Goal: Information Seeking & Learning: Compare options

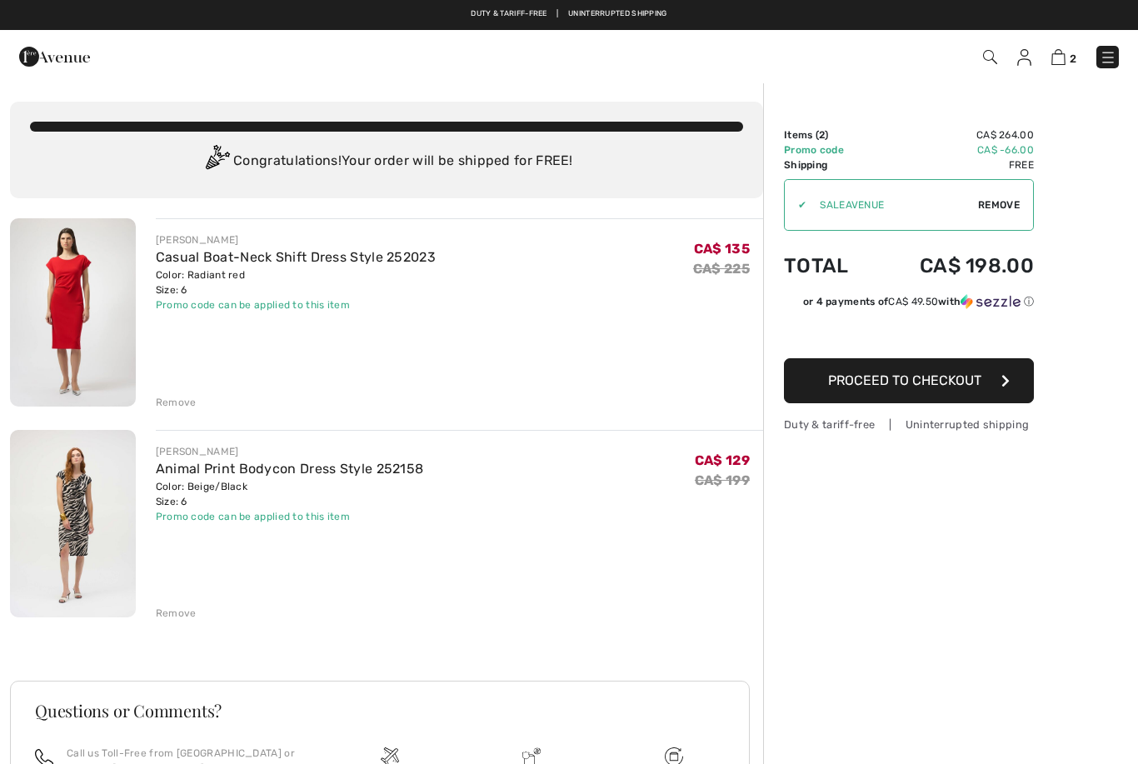
click at [252, 264] on link "Casual Boat-Neck Shift Dress Style 252023" at bounding box center [296, 257] width 280 height 16
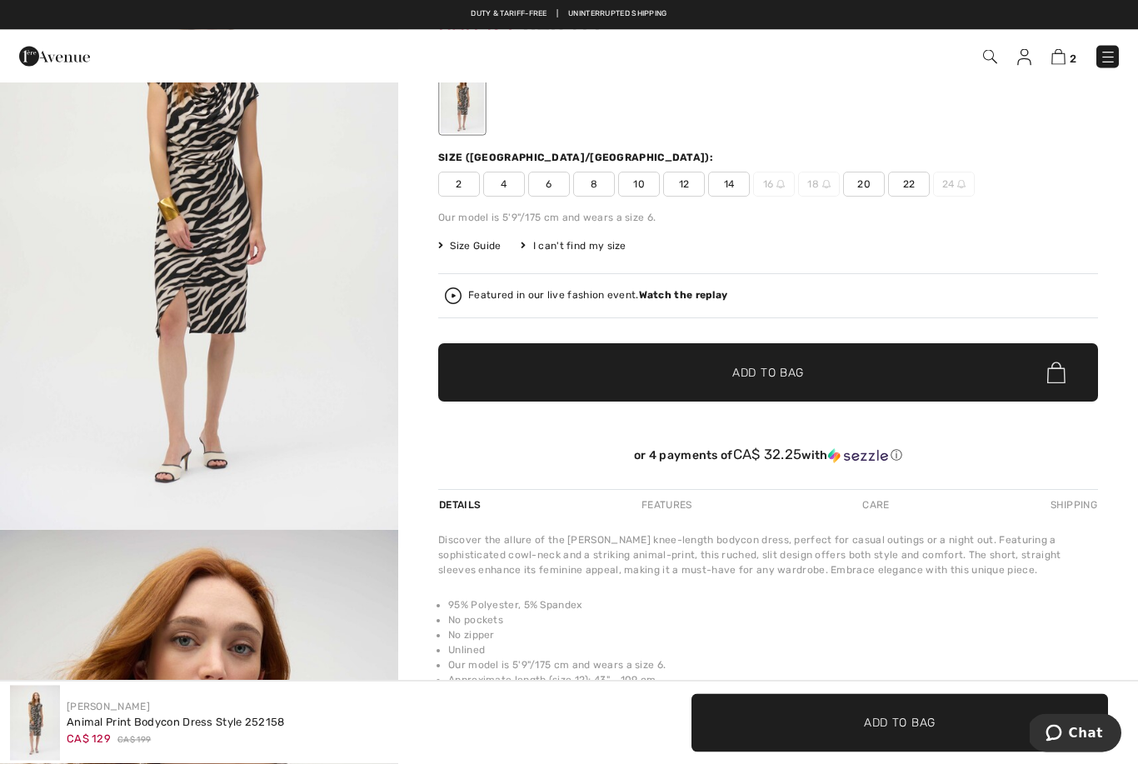
scroll to position [138, 0]
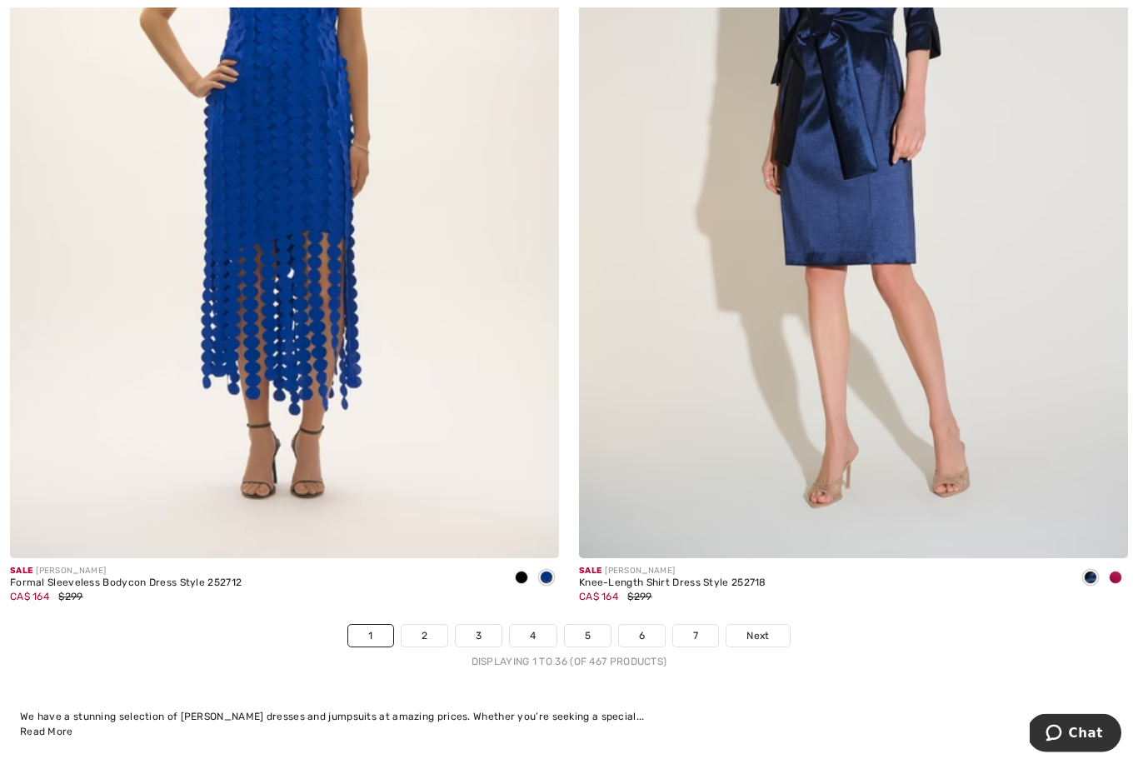
scroll to position [16145, 0]
click at [425, 632] on link "2" at bounding box center [425, 636] width 46 height 22
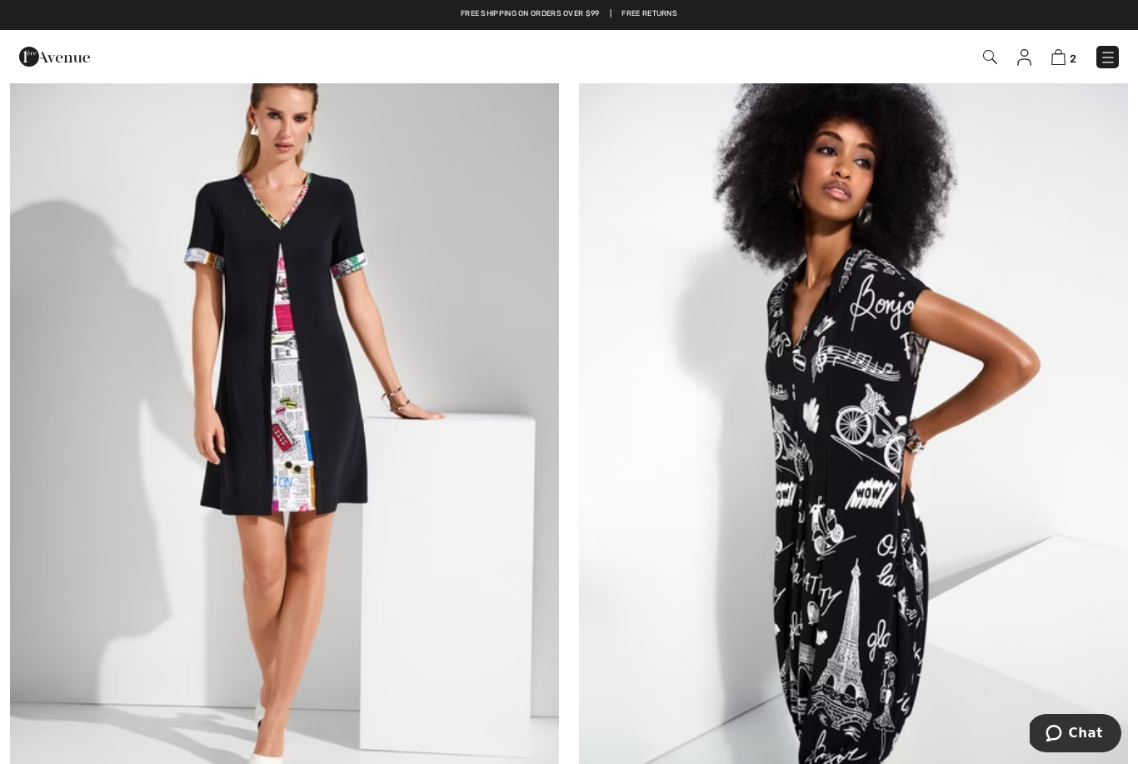
scroll to position [12347, 0]
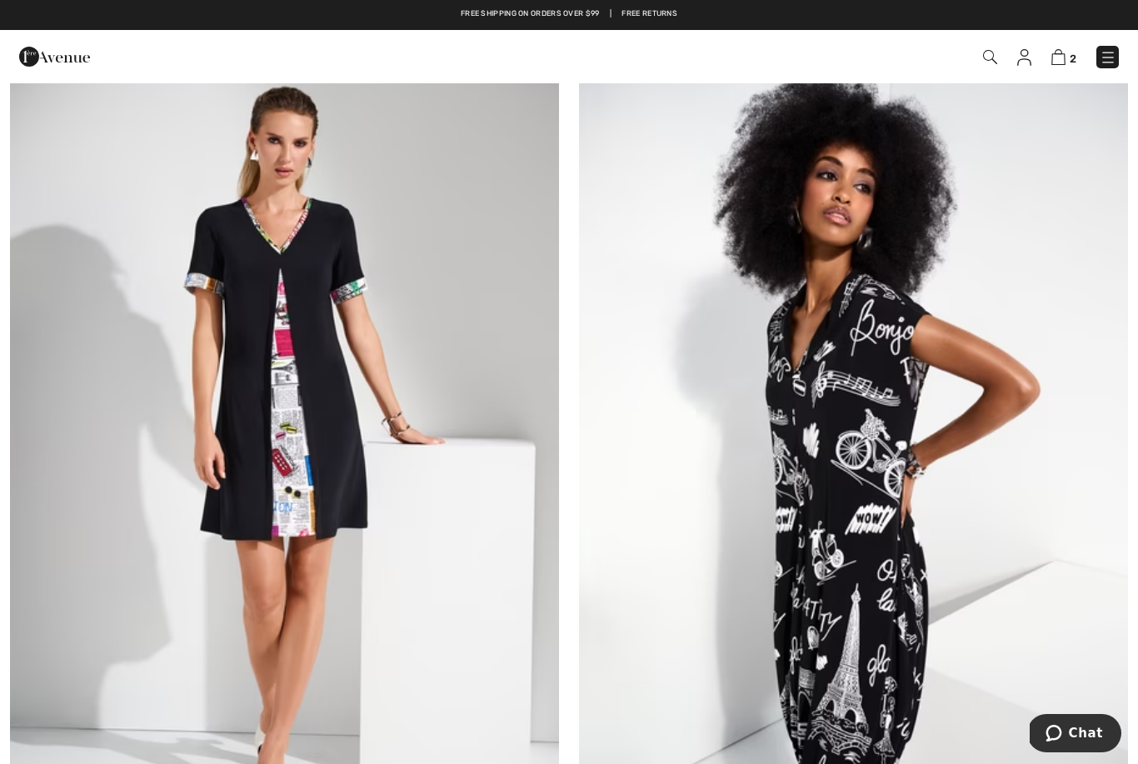
click at [879, 555] on img at bounding box center [853, 431] width 549 height 824
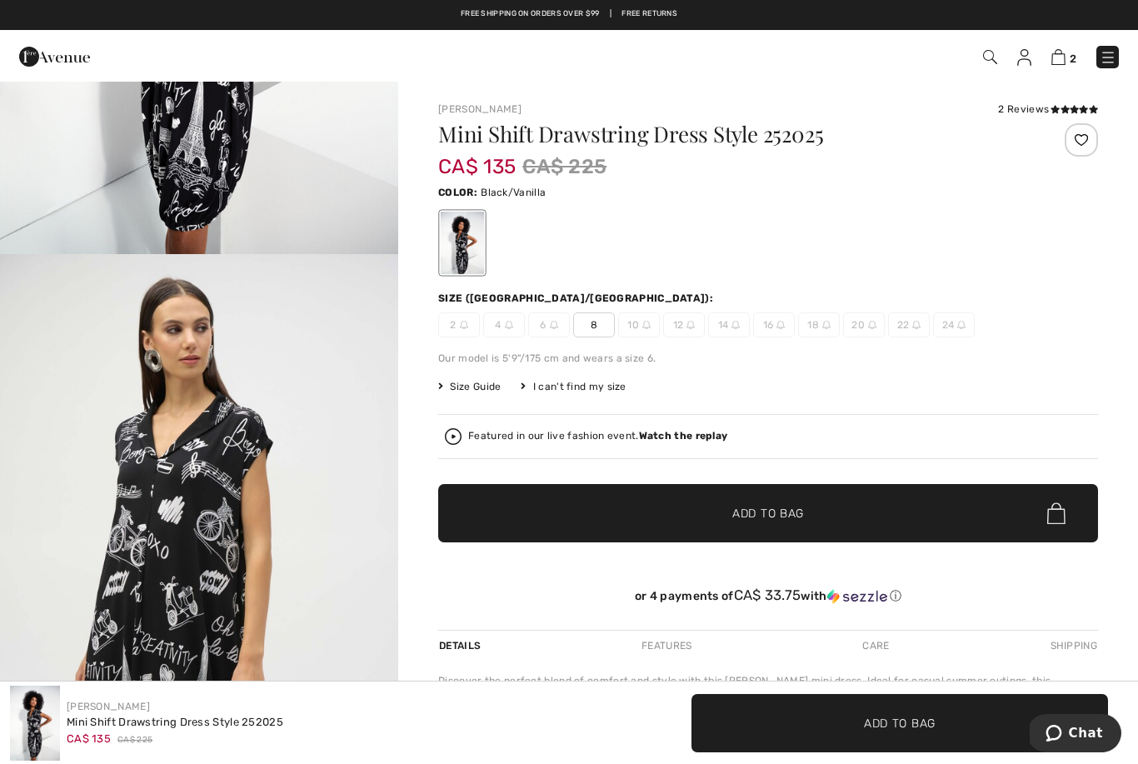
scroll to position [420, 0]
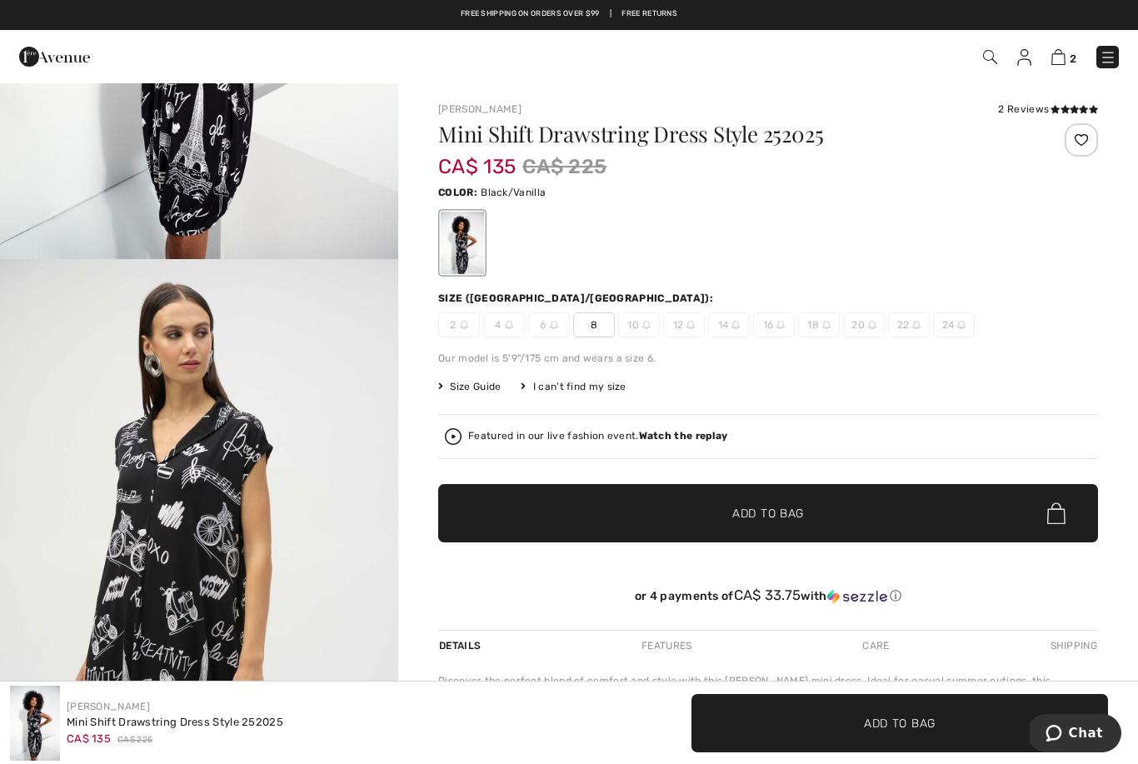
click at [552, 327] on img at bounding box center [554, 325] width 8 height 8
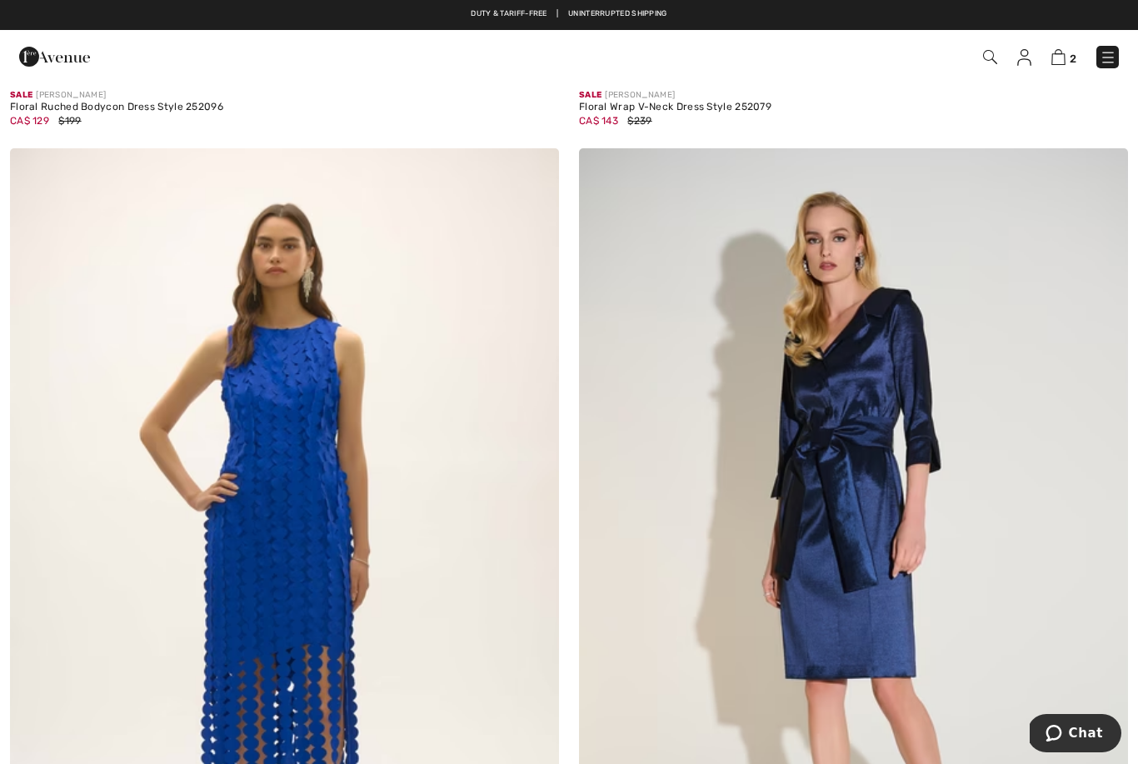
scroll to position [15658, 0]
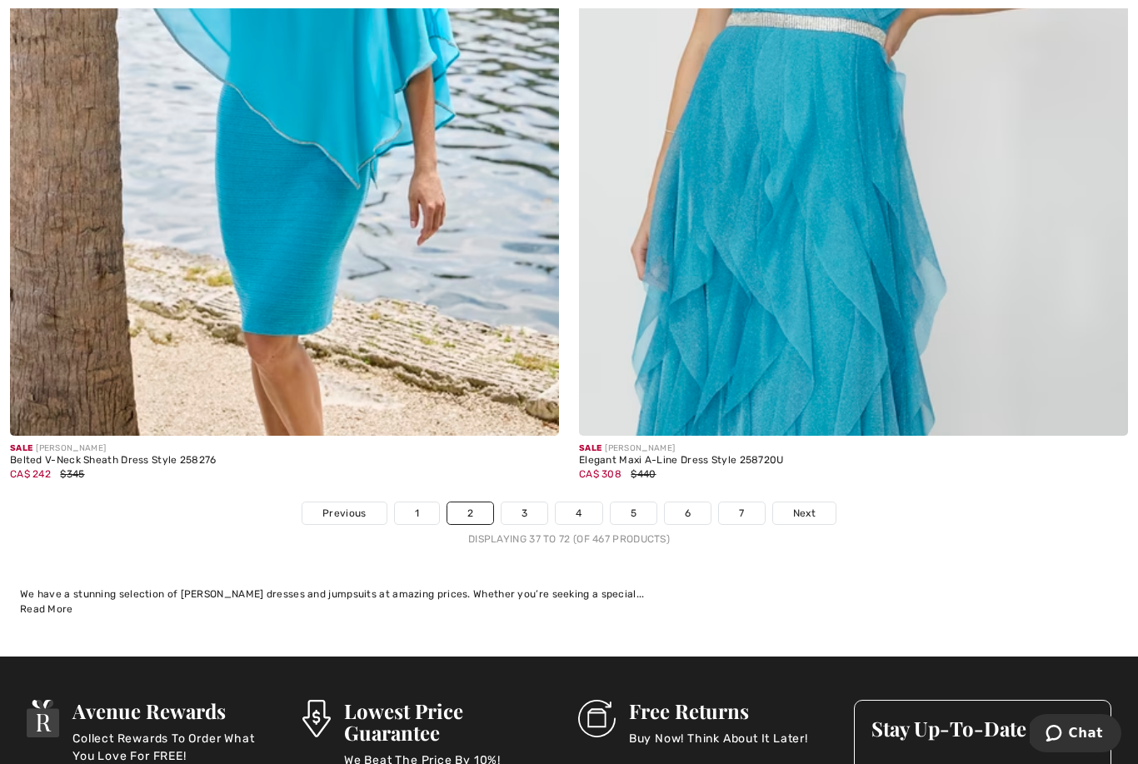
scroll to position [16272, 0]
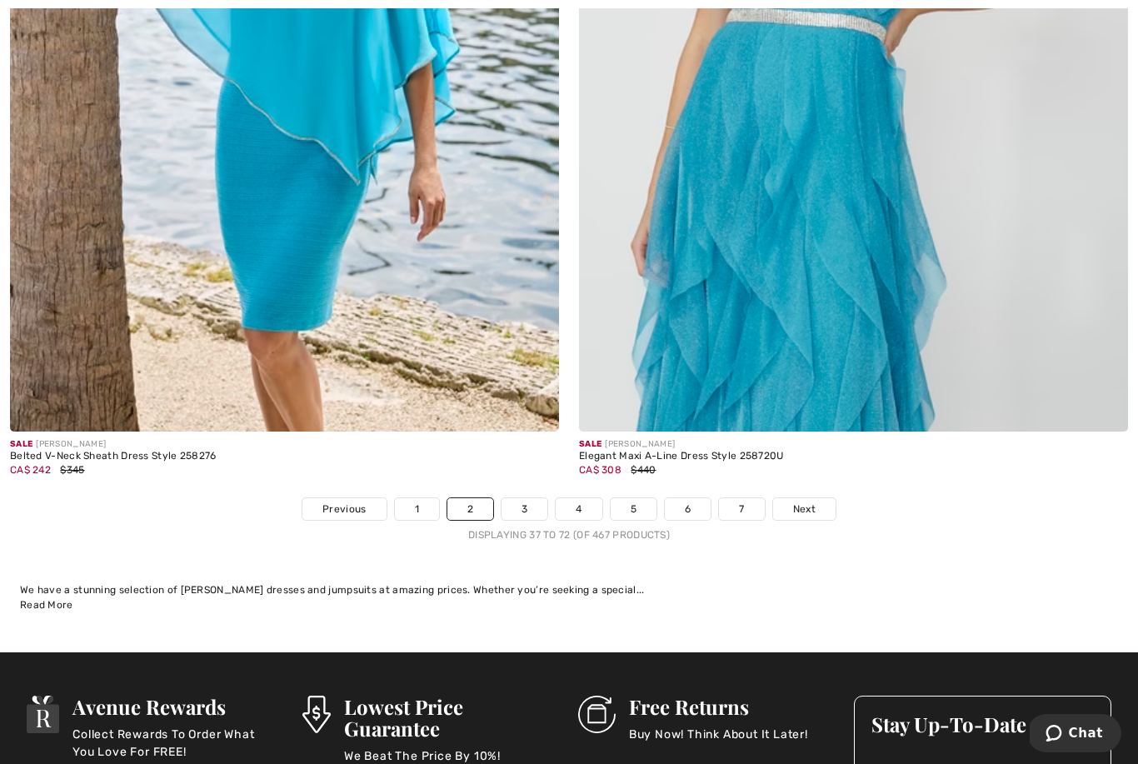
click at [525, 505] on link "3" at bounding box center [525, 509] width 46 height 22
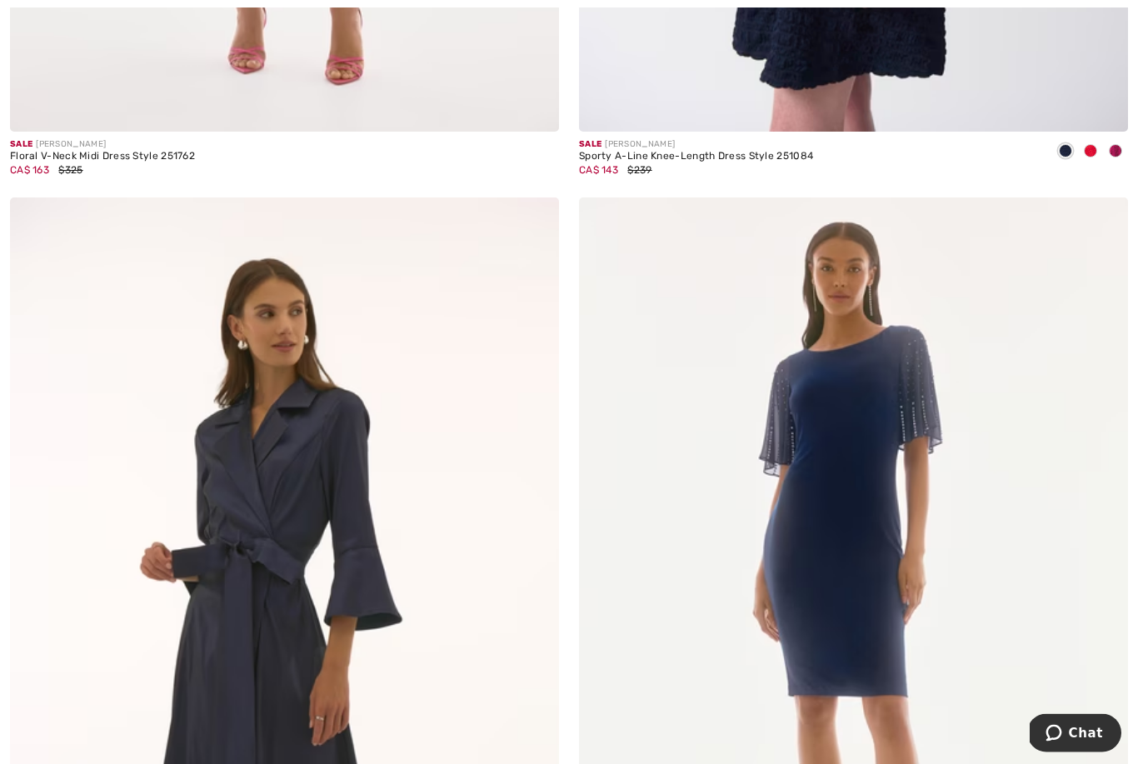
scroll to position [4548, 0]
